Goal: Task Accomplishment & Management: Use online tool/utility

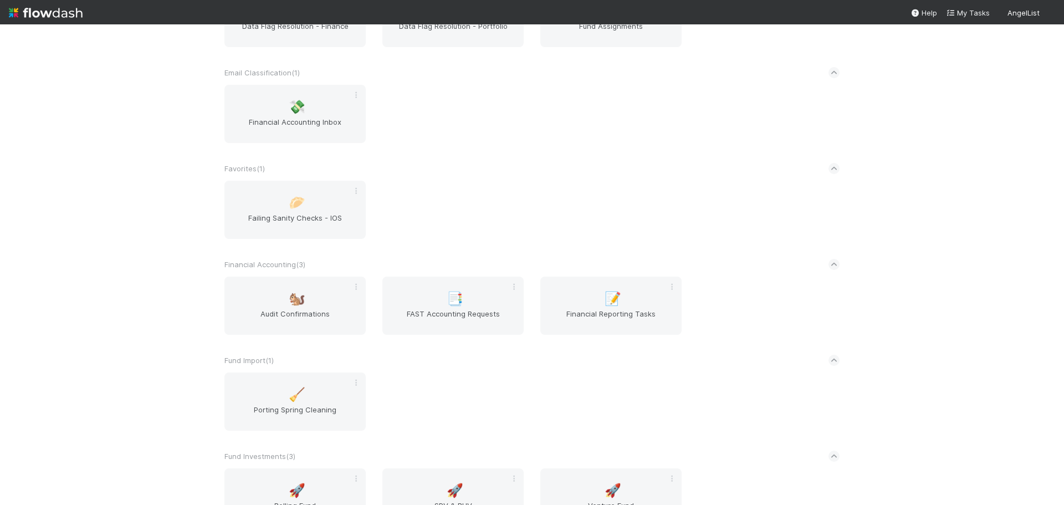
scroll to position [776, 0]
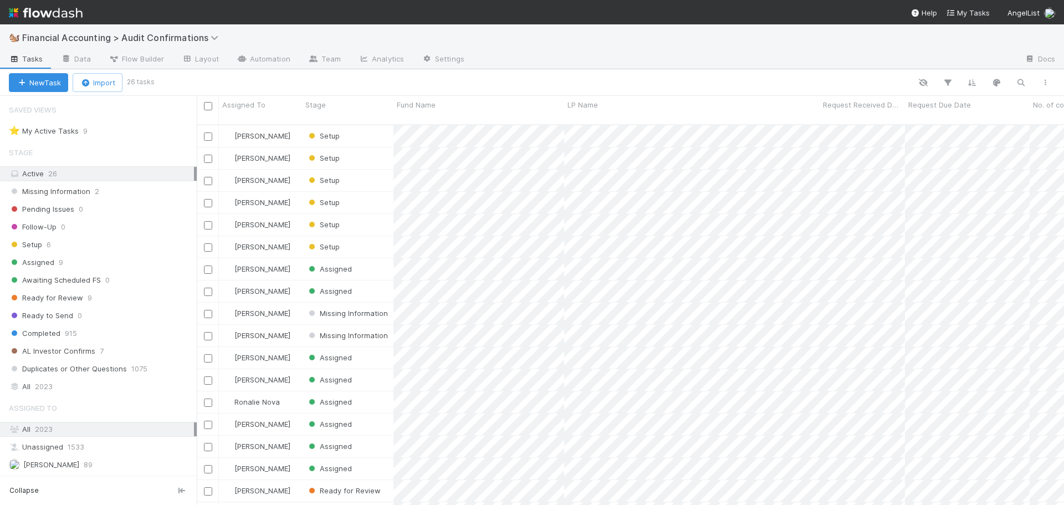
scroll to position [381, 859]
click at [337, 103] on div "Stage" at bounding box center [347, 104] width 85 height 11
click at [351, 126] on div "Sort First → Last" at bounding box center [369, 125] width 126 height 17
click at [1000, 104] on div "Request Due Date" at bounding box center [967, 104] width 119 height 11
click at [980, 120] on div "Sort Oldest → Newest" at bounding box center [972, 125] width 126 height 17
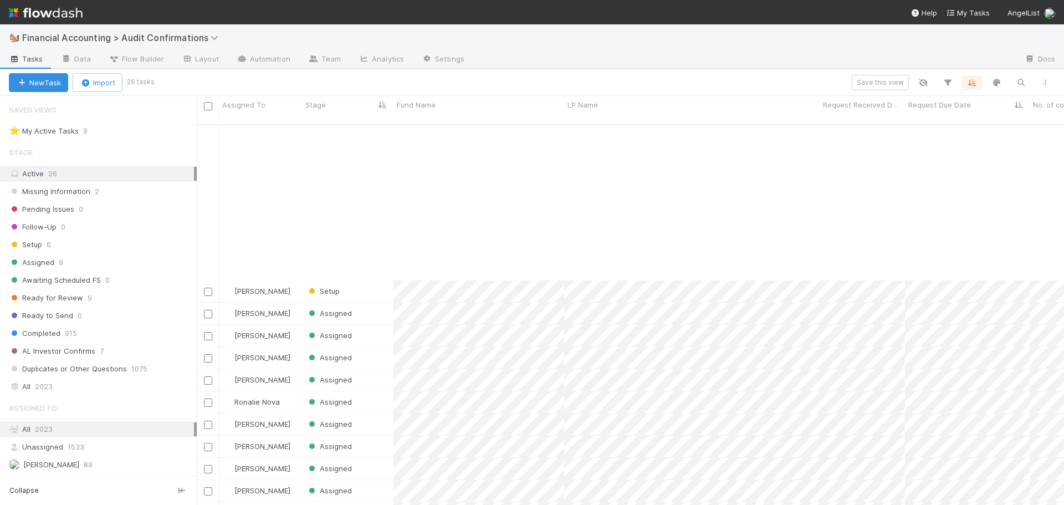
scroll to position [196, 0]
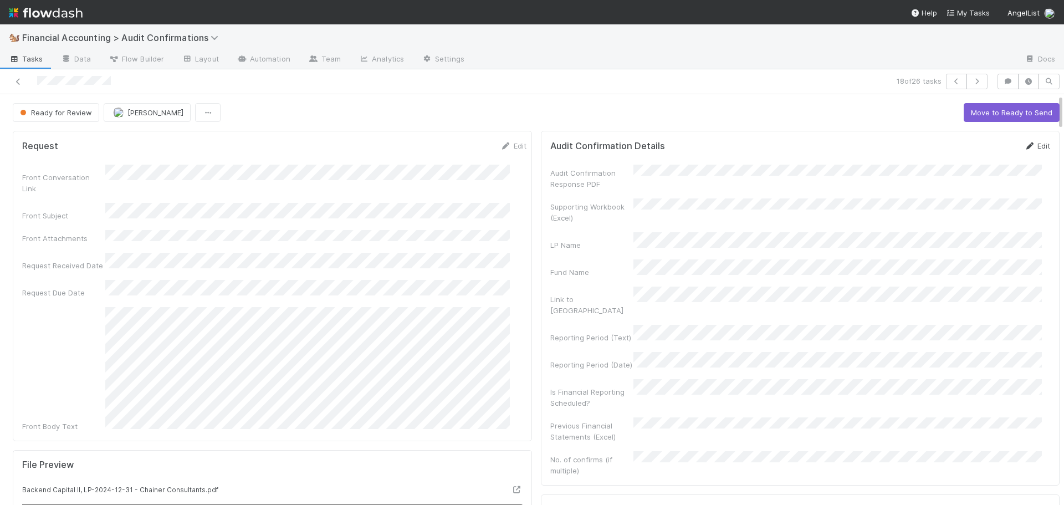
click at [1024, 146] on link "Edit" at bounding box center [1037, 145] width 26 height 9
click at [975, 149] on button "Save" at bounding box center [991, 149] width 32 height 19
click at [989, 121] on button "Move to Ready to Send" at bounding box center [1012, 112] width 96 height 19
click at [915, 112] on button "Draft Response" at bounding box center [937, 112] width 69 height 19
click at [980, 111] on button "Move to Completed" at bounding box center [1017, 112] width 83 height 19
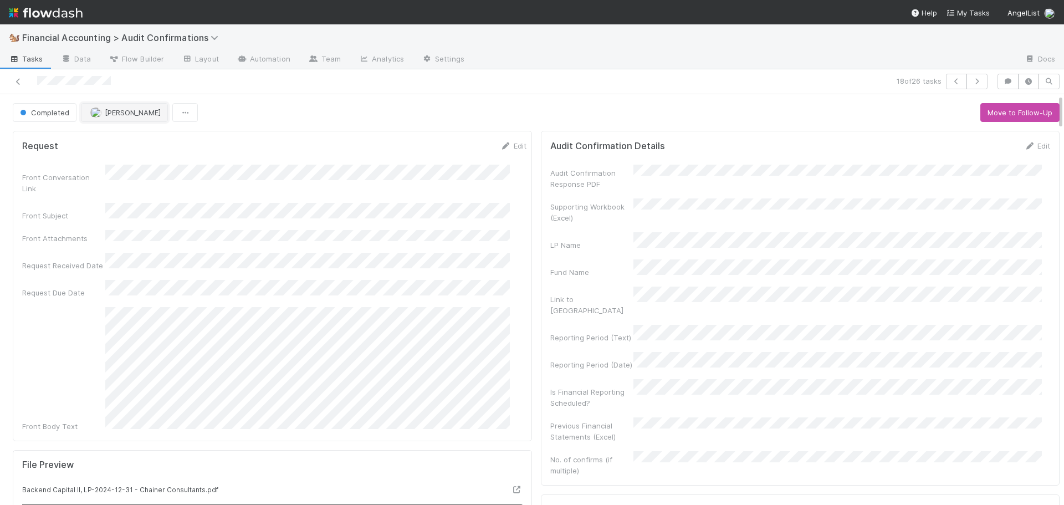
click at [101, 110] on span "[PERSON_NAME]" at bounding box center [125, 112] width 70 height 9
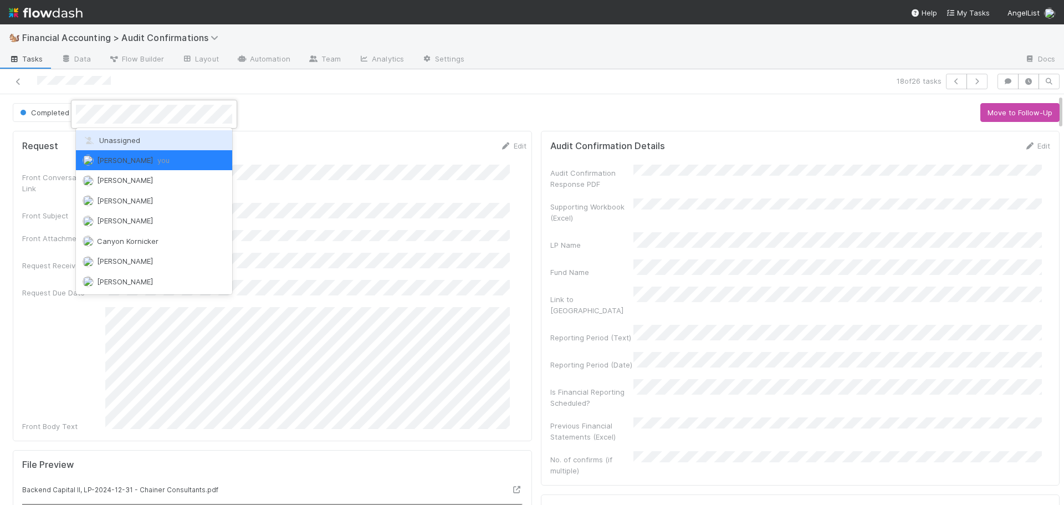
click at [115, 137] on span "Unassigned" at bounding box center [112, 140] width 58 height 9
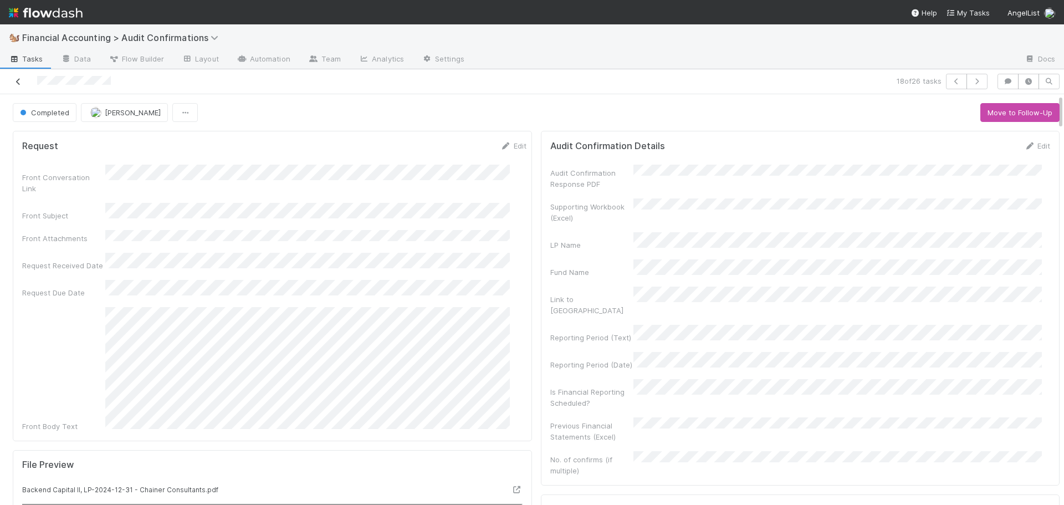
click at [18, 79] on icon at bounding box center [18, 81] width 11 height 7
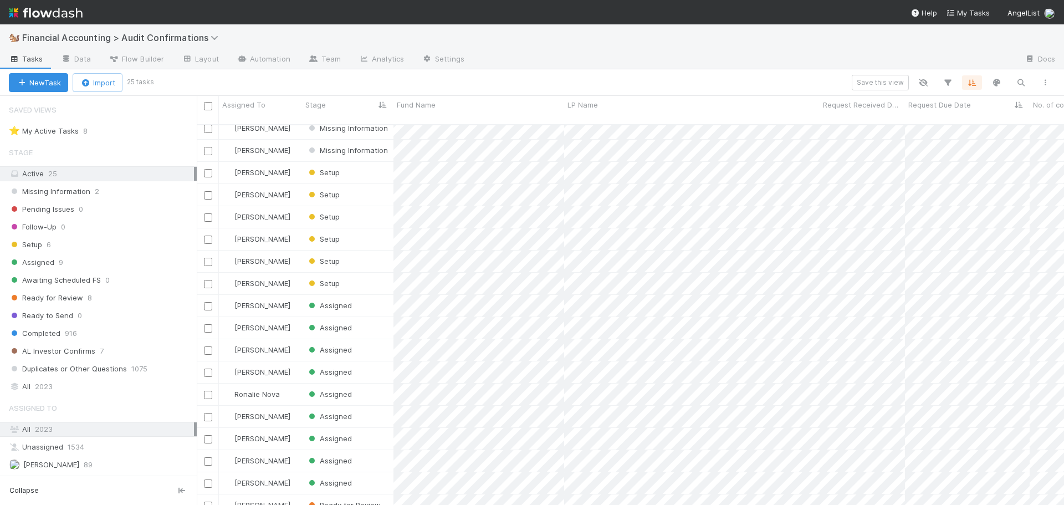
scroll to position [7, 0]
